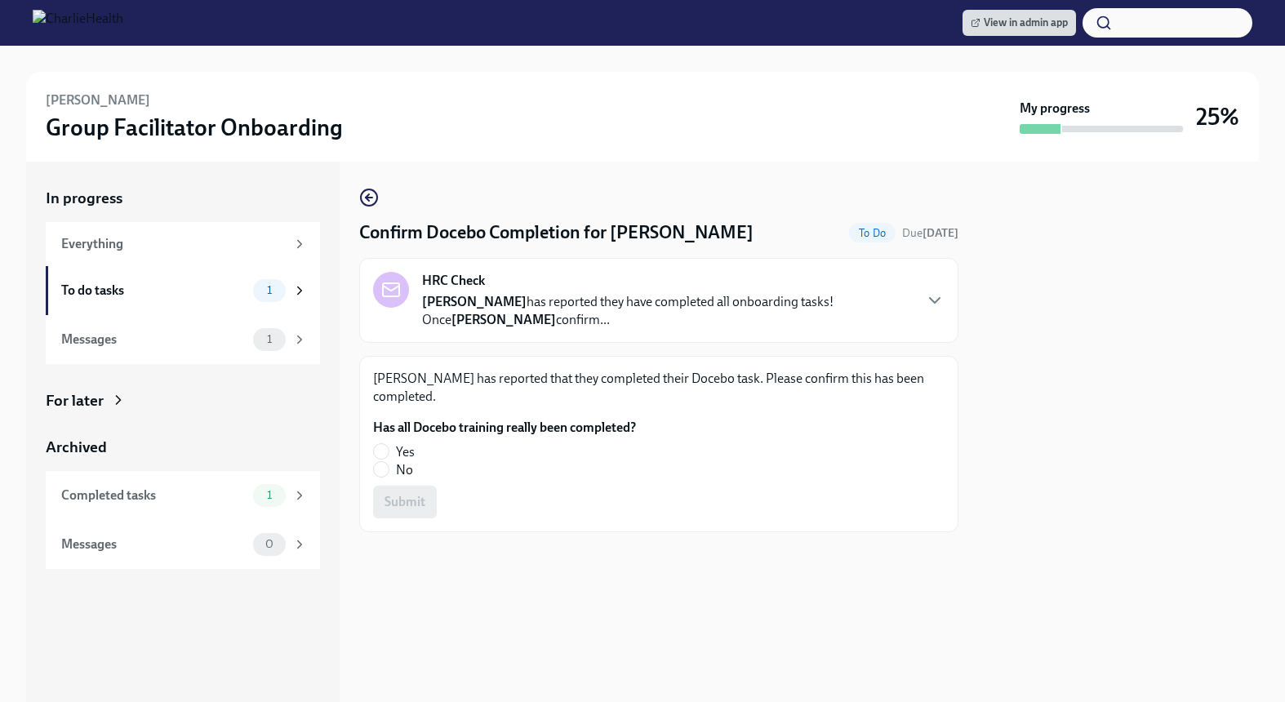
click at [409, 448] on span "Yes" at bounding box center [405, 452] width 19 height 18
click at [388, 448] on input "Yes" at bounding box center [381, 451] width 15 height 15
radio input "true"
click at [405, 503] on span "Submit" at bounding box center [404, 502] width 41 height 16
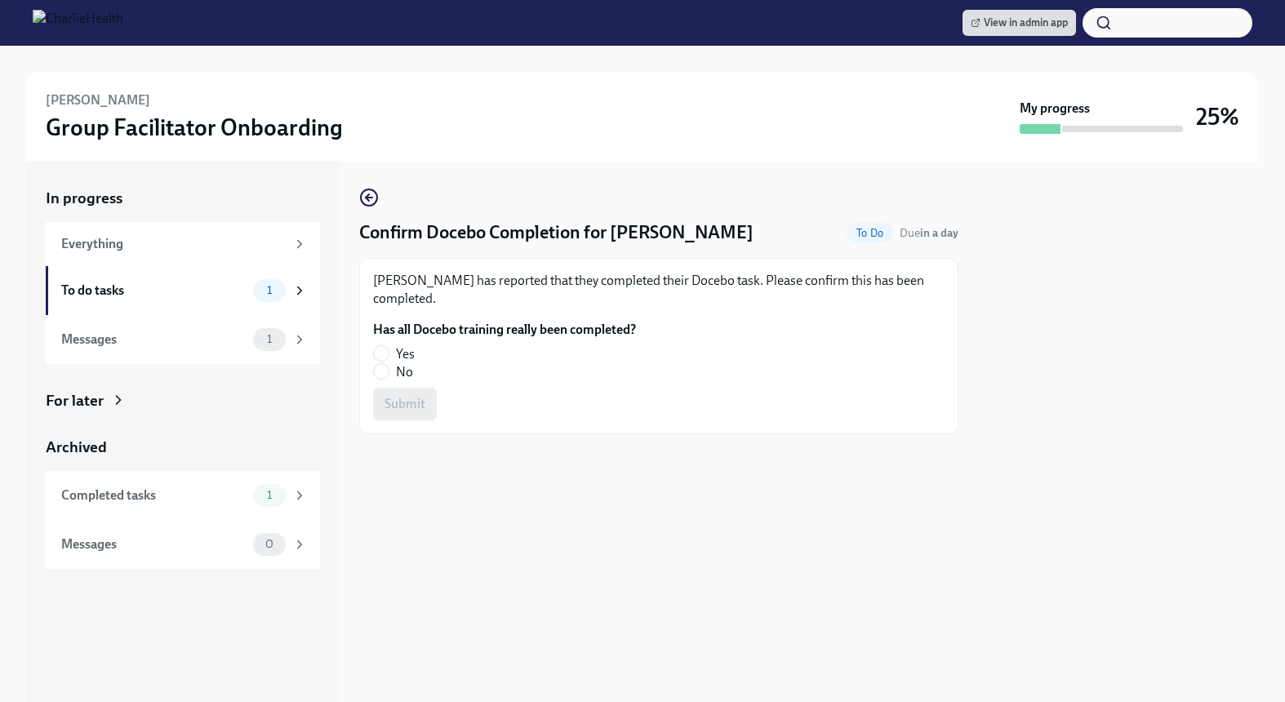
click at [397, 351] on span "Yes" at bounding box center [405, 354] width 19 height 18
click at [388, 351] on input "Yes" at bounding box center [381, 353] width 15 height 15
radio input "true"
click at [391, 396] on span "Submit" at bounding box center [404, 404] width 41 height 16
click at [375, 361] on label "Yes" at bounding box center [498, 354] width 250 height 18
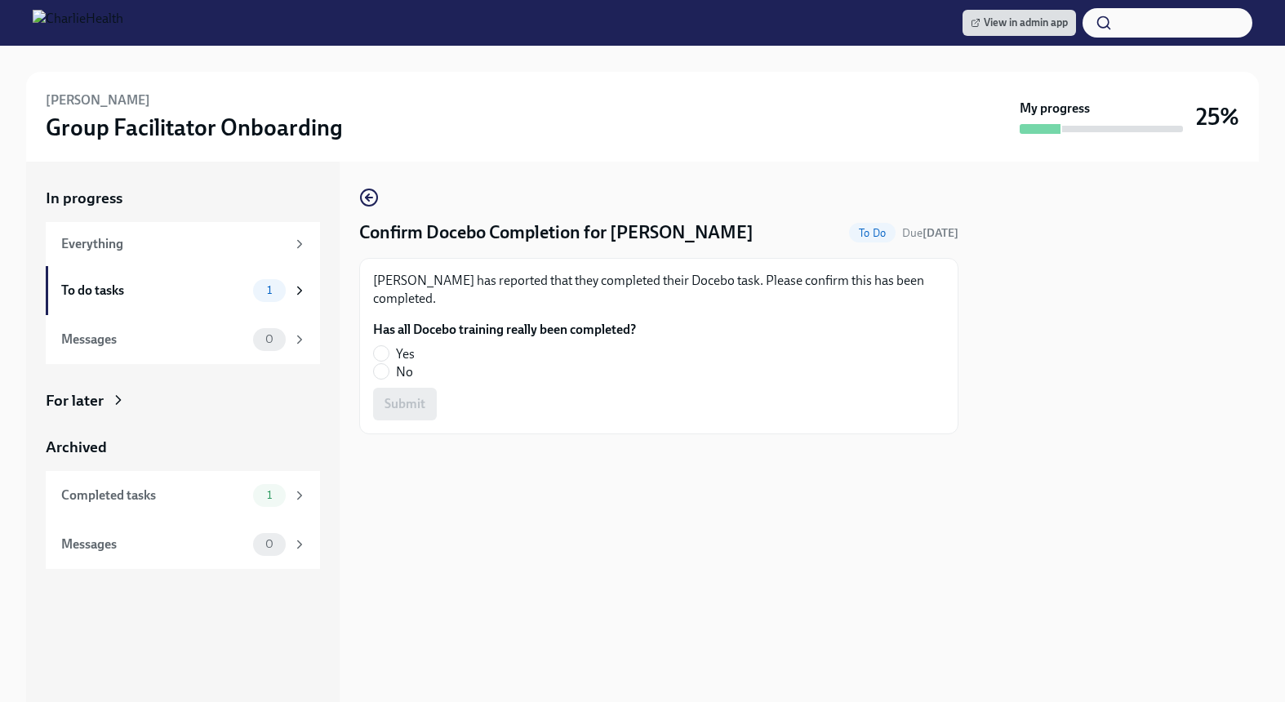
click at [375, 361] on input "Yes" at bounding box center [381, 353] width 15 height 15
radio input "true"
click at [395, 390] on button "Submit" at bounding box center [405, 404] width 64 height 33
click at [377, 350] on input "Yes" at bounding box center [381, 353] width 15 height 15
radio input "true"
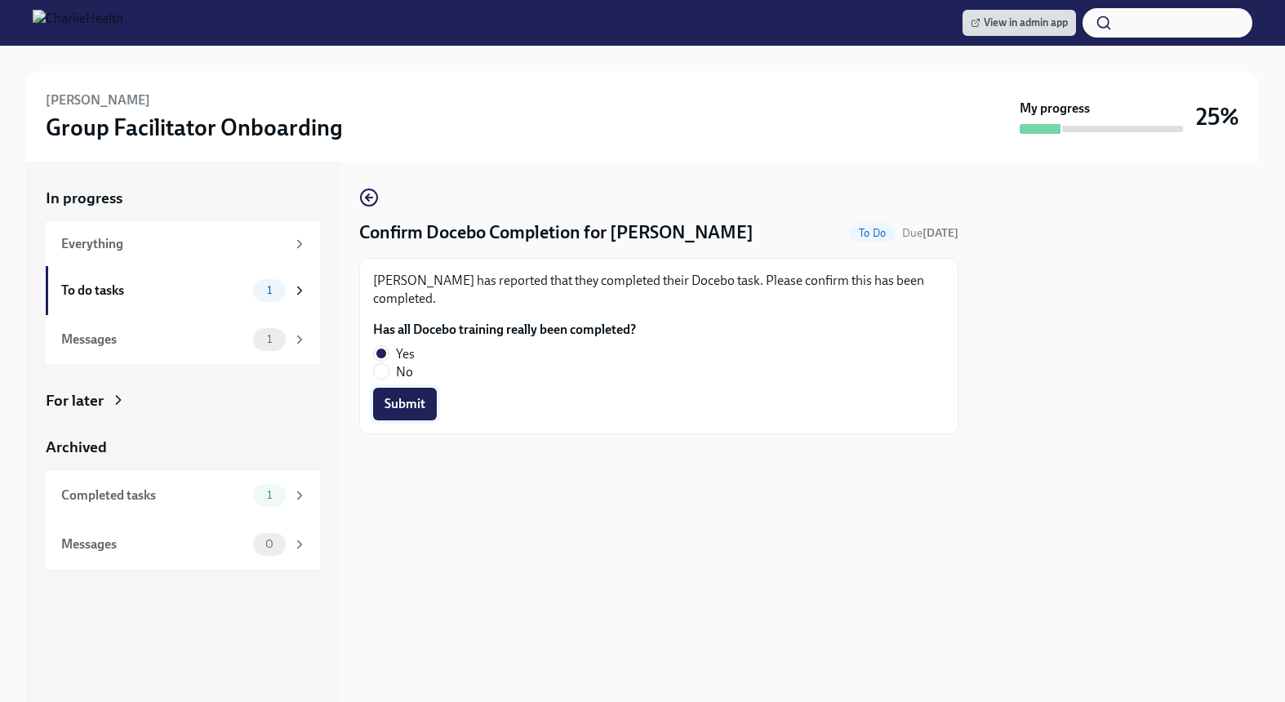
click at [398, 404] on span "Submit" at bounding box center [404, 404] width 41 height 16
click at [388, 353] on input "Yes" at bounding box center [381, 353] width 15 height 15
radio input "true"
click at [402, 402] on span "Submit" at bounding box center [404, 404] width 41 height 16
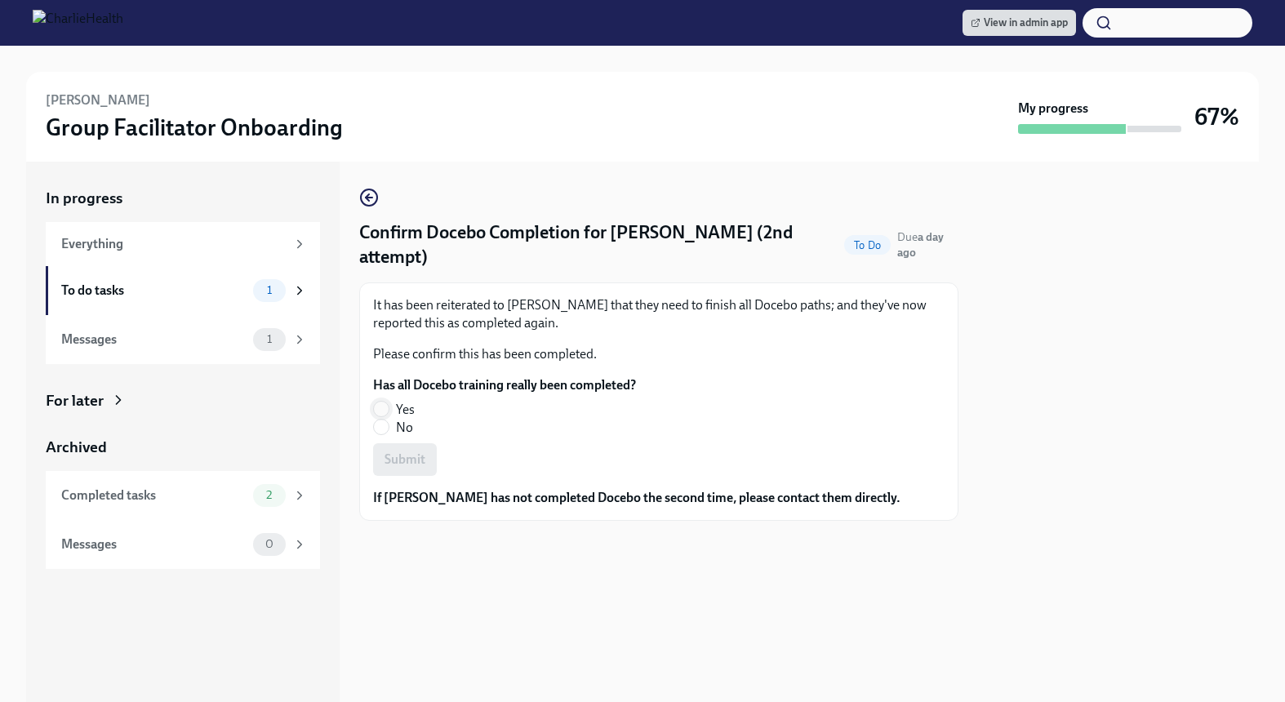
click at [386, 410] on input "Yes" at bounding box center [381, 409] width 15 height 15
radio input "true"
click at [411, 457] on span "Submit" at bounding box center [404, 459] width 41 height 16
